Goal: Information Seeking & Learning: Learn about a topic

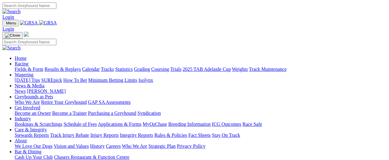
click at [81, 66] on link "Results & Replays" at bounding box center [63, 68] width 36 height 5
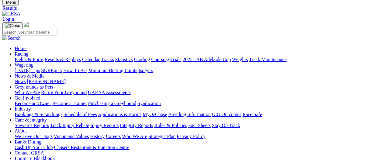
scroll to position [30, 0]
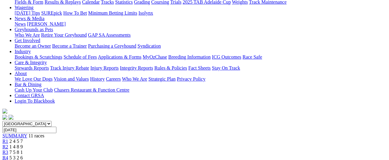
scroll to position [61, 0]
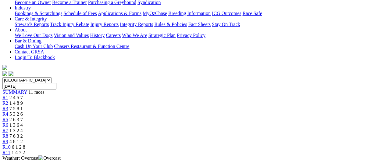
scroll to position [91, 0]
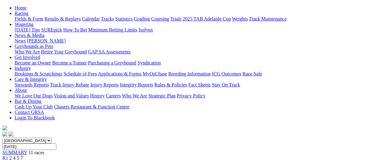
scroll to position [61, 0]
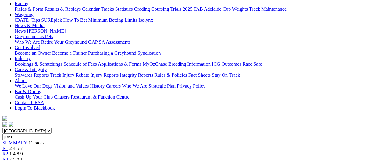
scroll to position [61, 0]
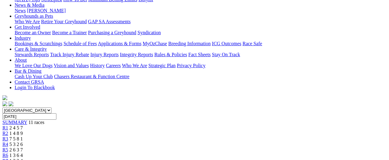
scroll to position [61, 0]
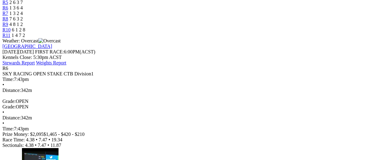
scroll to position [244, 0]
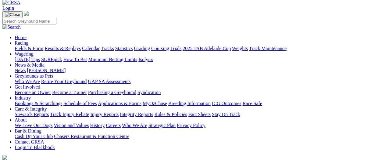
scroll to position [30, 0]
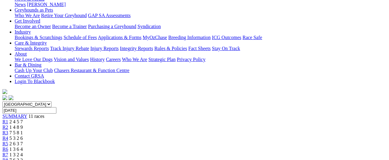
scroll to position [91, 0]
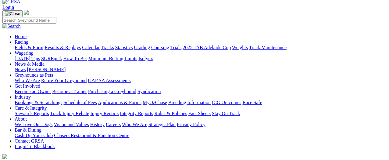
scroll to position [30, 0]
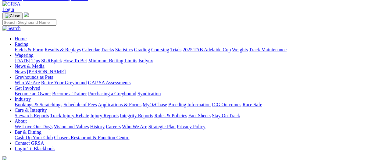
click at [28, 47] on link "Fields & Form" at bounding box center [29, 49] width 29 height 5
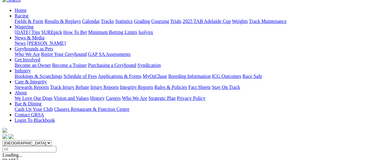
scroll to position [61, 0]
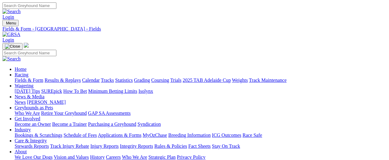
click at [28, 77] on link "Fields & Form" at bounding box center [29, 79] width 29 height 5
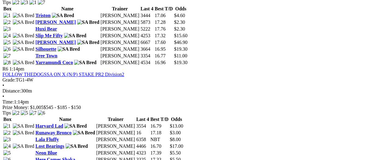
scroll to position [732, 0]
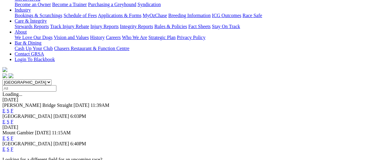
scroll to position [122, 0]
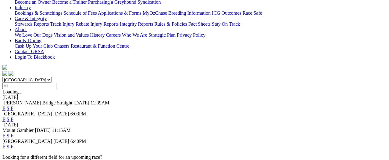
click at [13, 144] on link "F" at bounding box center [12, 146] width 3 height 5
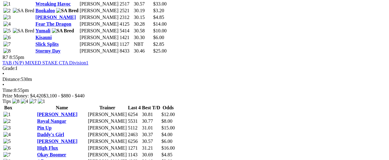
scroll to position [976, 0]
